Goal: Download file/media

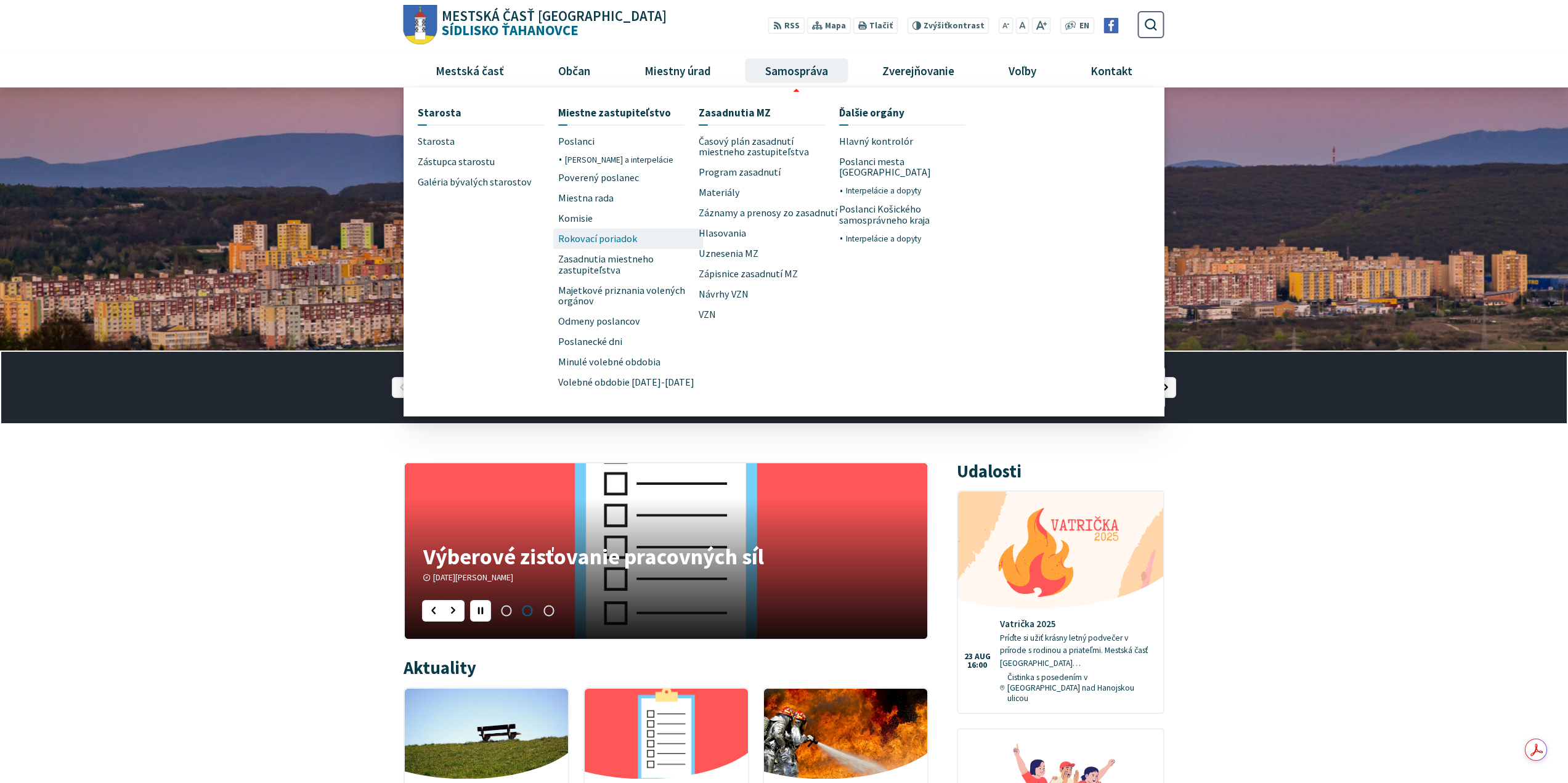
click at [602, 236] on span "Rokovací poriadok" at bounding box center [598, 238] width 79 height 20
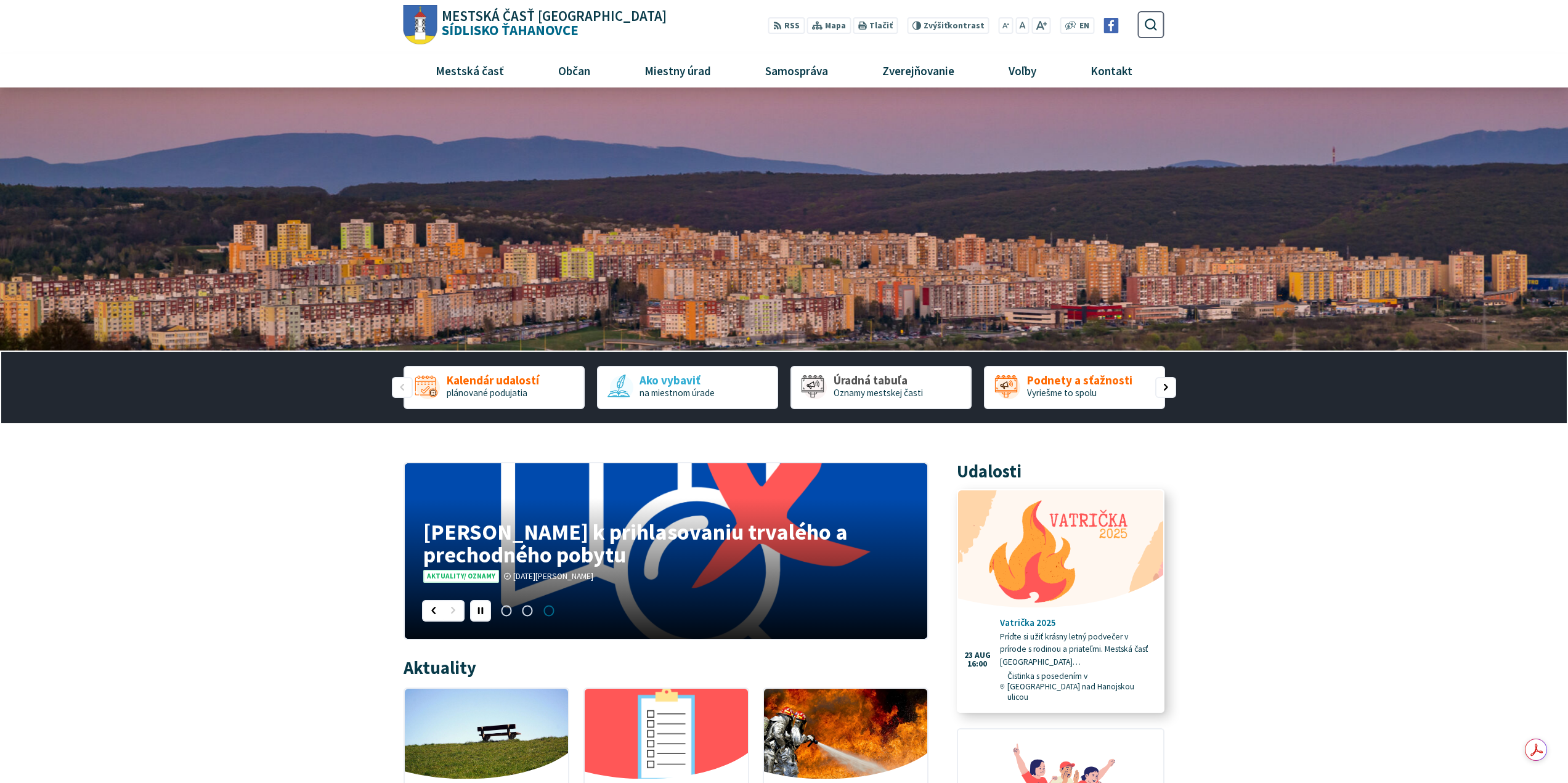
click at [1075, 612] on link "Vatrička 2025 Príďte si užiť krásny letný podvečer v prírode s rodinou a priate…" at bounding box center [1060, 601] width 205 height 221
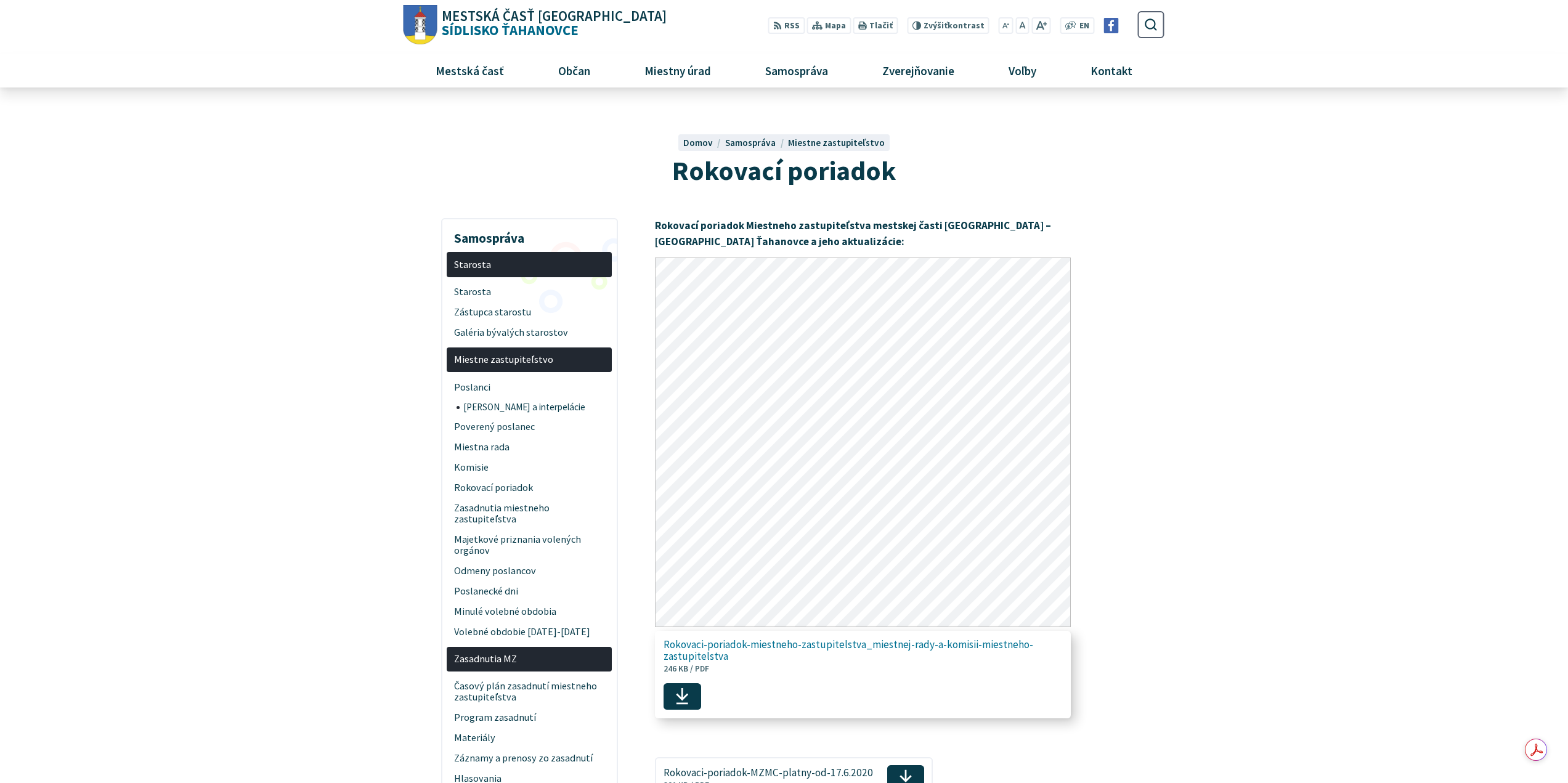
click at [680, 662] on span "Rokovaci-poriadok-miestneho-zastupitelstva_miestnej-rady-a-komisii-miestneho-za…" at bounding box center [856, 656] width 385 height 44
